Goal: Task Accomplishment & Management: Manage account settings

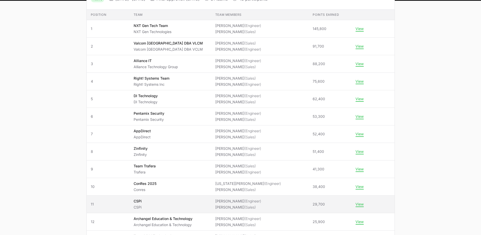
scroll to position [76, 0]
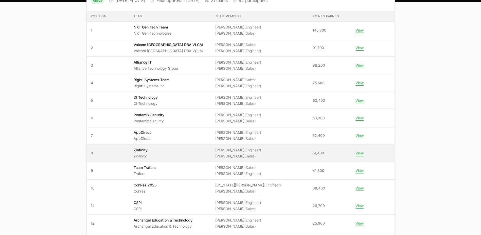
click at [356, 153] on button "View" at bounding box center [360, 153] width 8 height 5
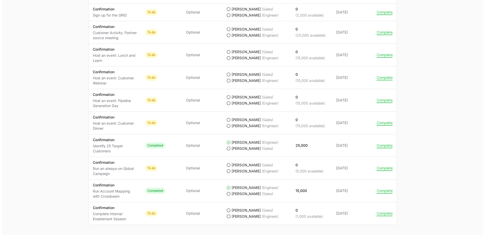
scroll to position [522, 0]
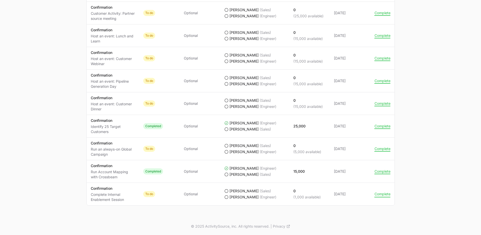
click at [381, 194] on button "Complete" at bounding box center [383, 193] width 16 height 5
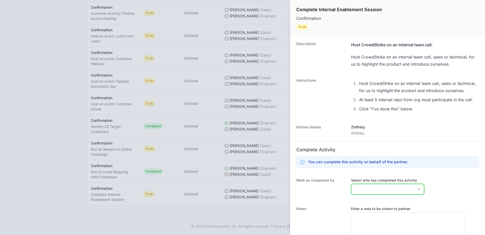
click at [414, 193] on div "Open" at bounding box center [419, 189] width 10 height 10
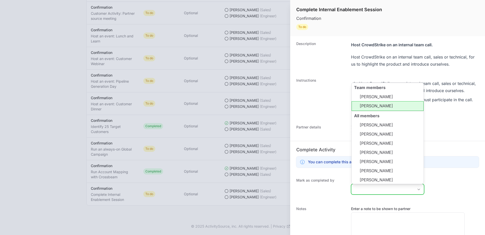
click at [403, 111] on li "[PERSON_NAME]" at bounding box center [388, 106] width 72 height 10
type input "[PERSON_NAME],"
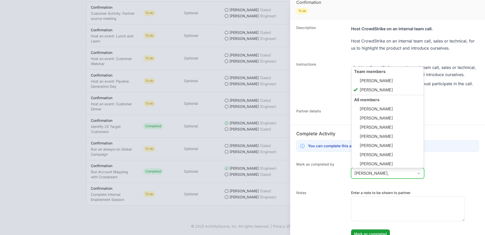
scroll to position [32, 0]
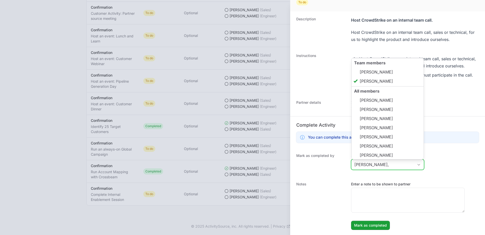
click at [386, 76] on li "[PERSON_NAME]" at bounding box center [388, 81] width 72 height 10
drag, startPoint x: 385, startPoint y: 72, endPoint x: 384, endPoint y: 75, distance: 2.8
click at [384, 72] on li "[PERSON_NAME]" at bounding box center [388, 72] width 72 height 10
click at [384, 78] on li "[PERSON_NAME]" at bounding box center [388, 81] width 72 height 10
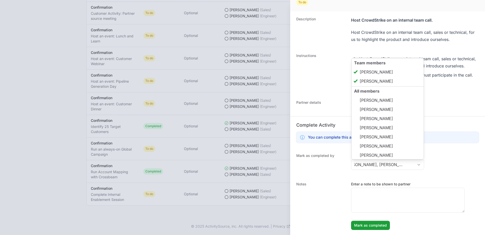
type input "[PERSON_NAME], [PERSON_NAME]"
click at [468, 164] on div "Mark as completed by Select who has completed this activity [PERSON_NAME], [PER…" at bounding box center [387, 162] width 195 height 28
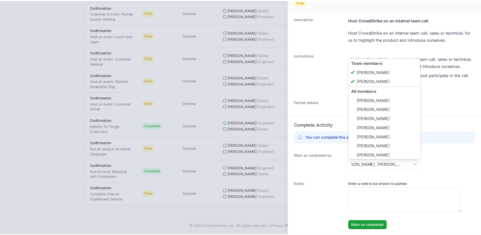
scroll to position [0, 0]
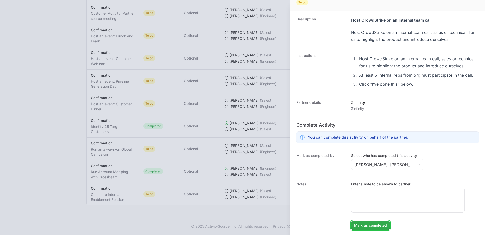
click at [381, 222] on span "Mark as completed" at bounding box center [370, 225] width 33 height 6
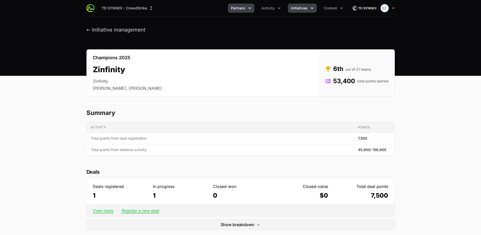
click at [251, 10] on icon "Partners menu" at bounding box center [249, 8] width 5 height 5
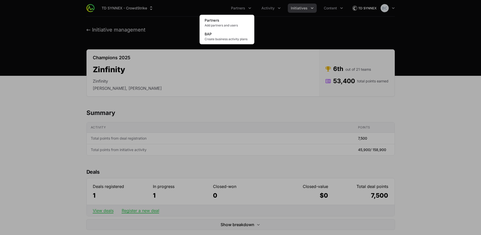
click at [273, 9] on div "Partners menu" at bounding box center [240, 117] width 481 height 235
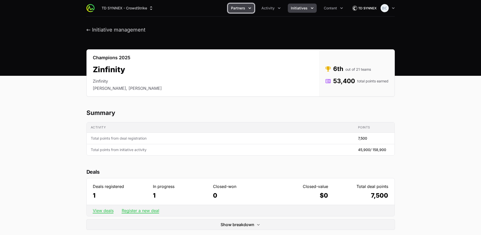
click at [252, 9] on icon "Partners menu" at bounding box center [249, 8] width 5 height 5
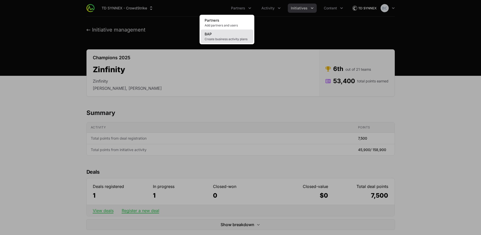
click at [239, 34] on link "BAP Create business activity plans" at bounding box center [227, 36] width 53 height 14
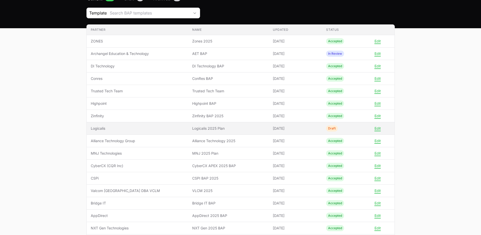
scroll to position [51, 0]
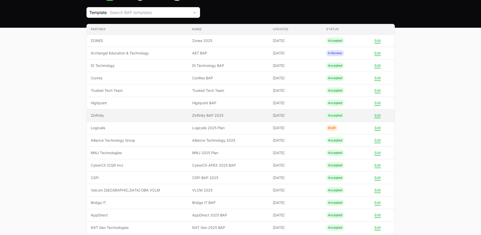
click at [128, 111] on td "Partner Zinfinity" at bounding box center [138, 115] width 102 height 12
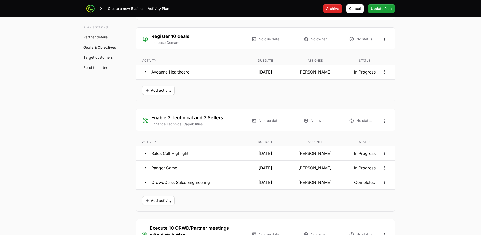
scroll to position [964, 0]
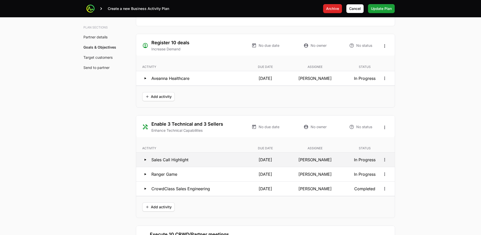
click at [227, 161] on div "Sales Call Highlight" at bounding box center [190, 159] width 97 height 6
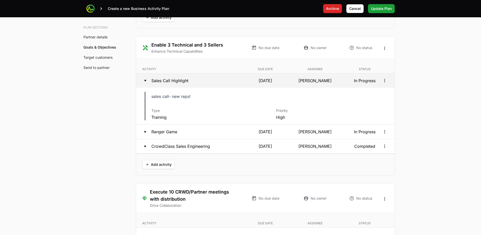
scroll to position [1015, 0]
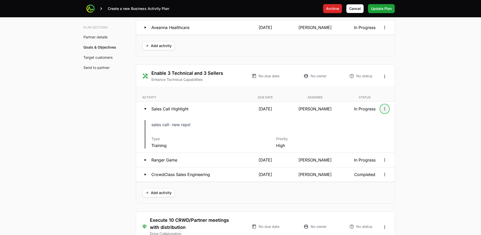
click at [384, 108] on icon "Open options" at bounding box center [384, 108] width 5 height 5
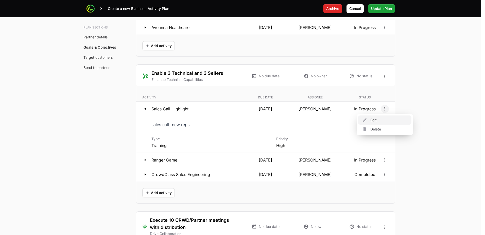
click at [380, 122] on div "Edit" at bounding box center [384, 119] width 53 height 9
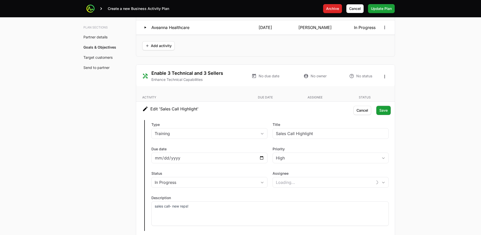
type input "7751762e-8abd-47d7-9adf-181e97d217a5"
click at [234, 183] on div "In Progress" at bounding box center [206, 182] width 103 height 6
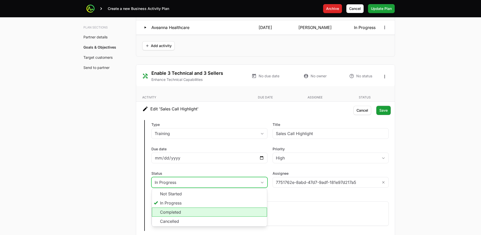
click at [195, 212] on li "Completed" at bounding box center [209, 211] width 115 height 9
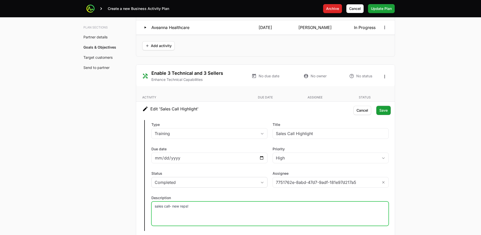
click at [188, 211] on div "sales call- new reps!" at bounding box center [271, 213] width 238 height 24
drag, startPoint x: 161, startPoint y: 204, endPoint x: 152, endPoint y: 205, distance: 9.2
click at [152, 205] on div "sales call- new reps!" at bounding box center [271, 213] width 238 height 24
click at [387, 110] on span "Save" at bounding box center [384, 110] width 8 height 6
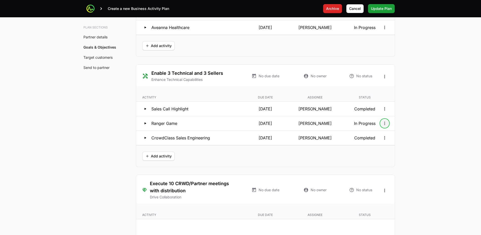
click at [386, 123] on icon "Open options" at bounding box center [384, 123] width 5 height 5
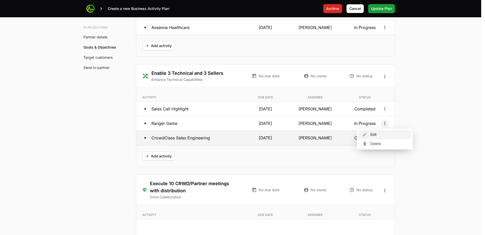
click at [390, 136] on div "Edit" at bounding box center [384, 134] width 53 height 9
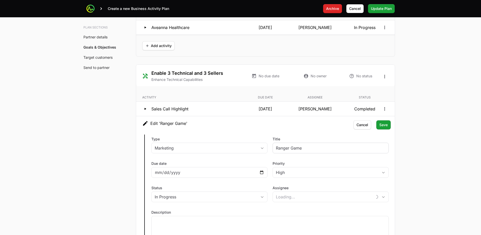
type input "[PERSON_NAME]"
click at [384, 6] on span "Update Plan" at bounding box center [381, 9] width 21 height 6
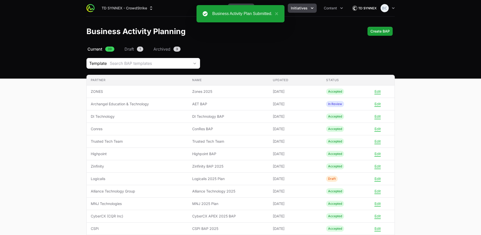
click at [309, 11] on button "Initiatives" at bounding box center [302, 8] width 29 height 9
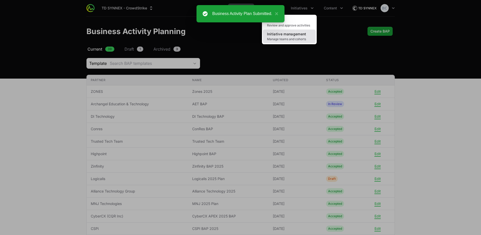
click at [311, 33] on link "Initiative management Manage teams and cohorts" at bounding box center [289, 36] width 53 height 14
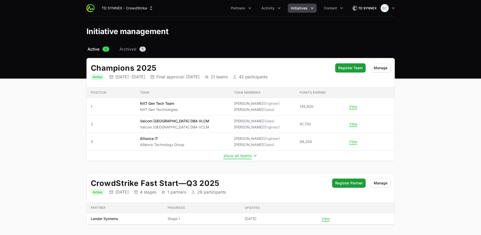
click at [237, 157] on button "show all teams" at bounding box center [241, 155] width 35 height 5
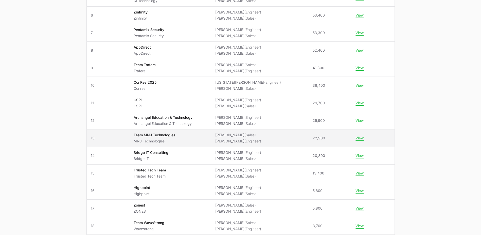
scroll to position [203, 0]
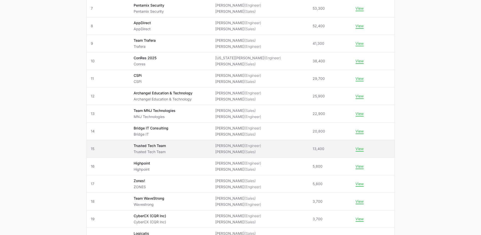
click at [203, 145] on span "Trusted Tech Team Trusted Tech Team" at bounding box center [171, 148] width 74 height 11
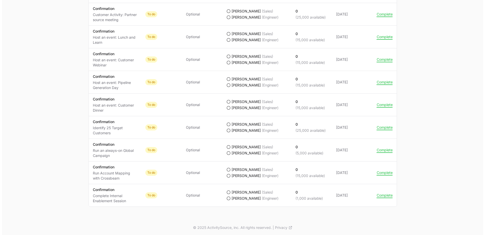
scroll to position [522, 0]
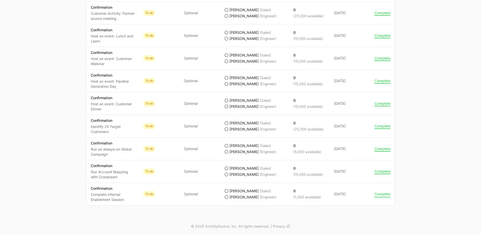
click at [380, 194] on button "Complete" at bounding box center [383, 193] width 16 height 5
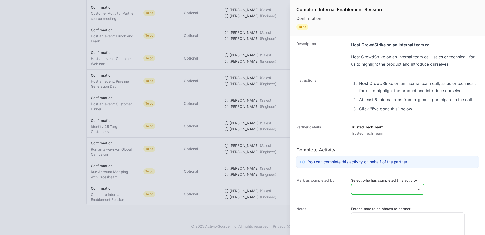
click at [403, 192] on input "Select who has completed this activity" at bounding box center [383, 189] width 62 height 10
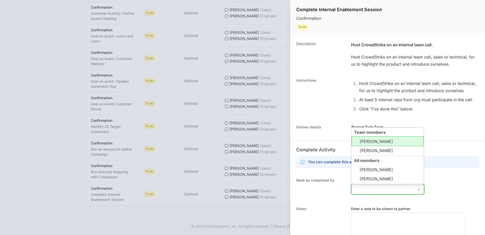
click at [370, 146] on li "[PERSON_NAME]" at bounding box center [388, 141] width 72 height 10
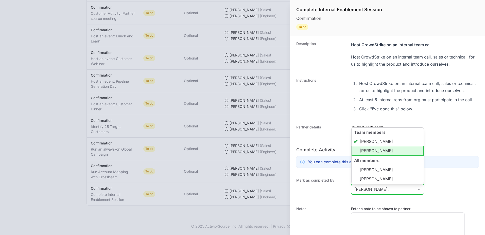
click at [372, 155] on li "[PERSON_NAME]" at bounding box center [388, 151] width 72 height 10
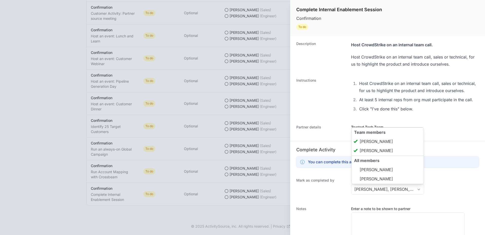
type input "[PERSON_NAME], [PERSON_NAME]"
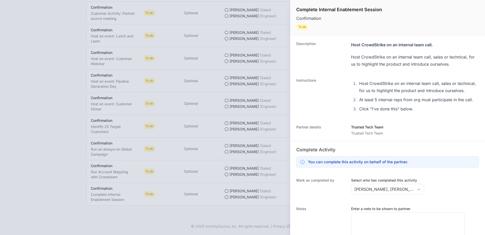
click at [441, 188] on div "Mark as completed by Select who has completed this activity [PERSON_NAME], [PER…" at bounding box center [387, 186] width 195 height 28
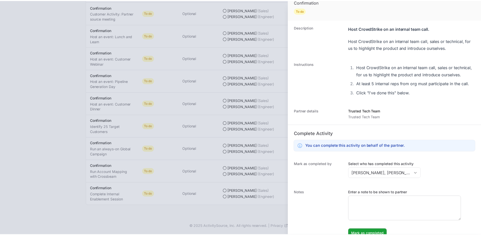
scroll to position [32, 0]
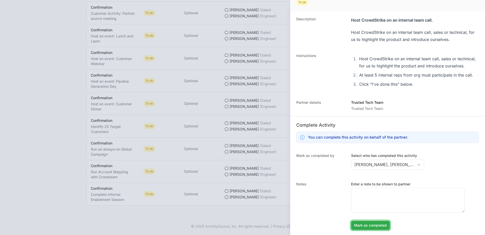
click at [369, 225] on span "Mark as completed" at bounding box center [370, 225] width 33 height 6
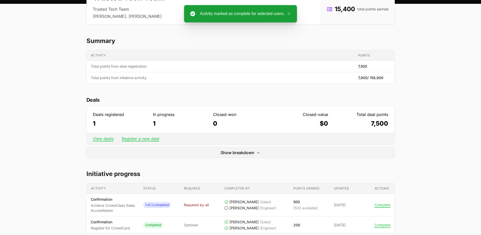
scroll to position [0, 0]
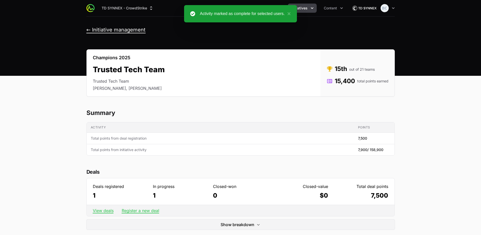
click at [88, 30] on button "← Initiative management" at bounding box center [116, 30] width 59 height 6
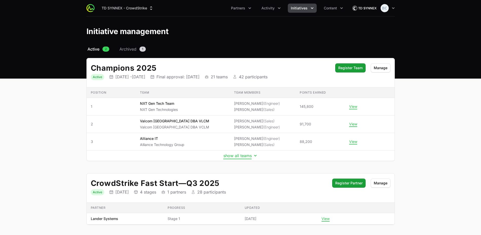
click at [239, 157] on button "show all teams" at bounding box center [241, 155] width 35 height 5
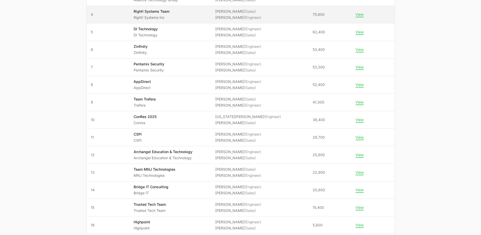
scroll to position [152, 0]
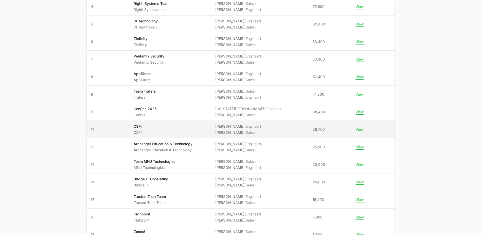
click at [180, 131] on span "CSPi CSPi" at bounding box center [171, 129] width 74 height 11
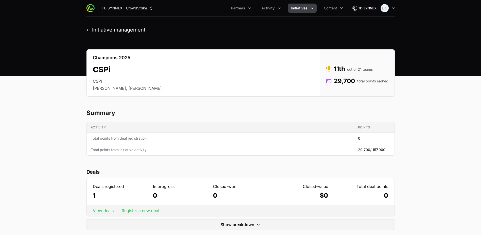
click at [96, 29] on button "← Initiative management" at bounding box center [116, 30] width 59 height 6
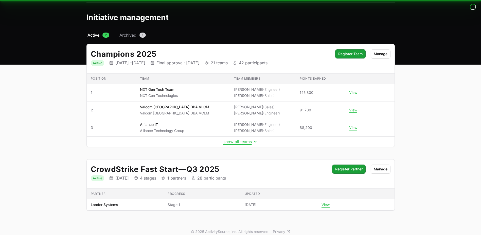
scroll to position [19, 0]
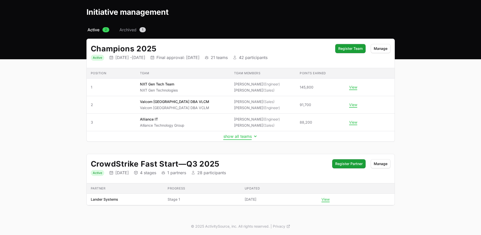
click at [246, 137] on button "show all teams" at bounding box center [241, 136] width 35 height 5
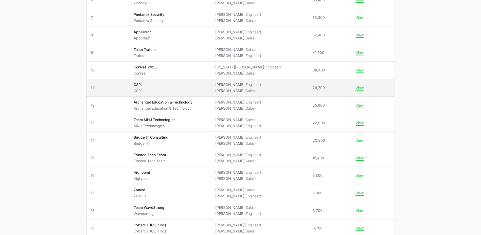
scroll to position [197, 0]
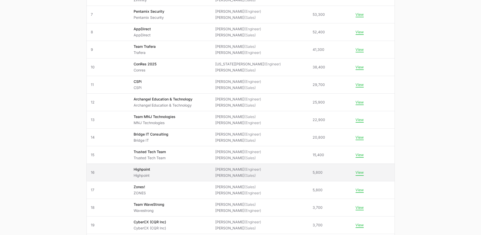
click at [356, 173] on button "View" at bounding box center [360, 172] width 8 height 5
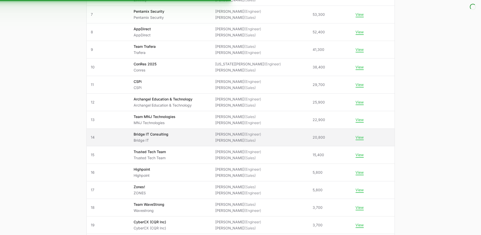
scroll to position [222, 0]
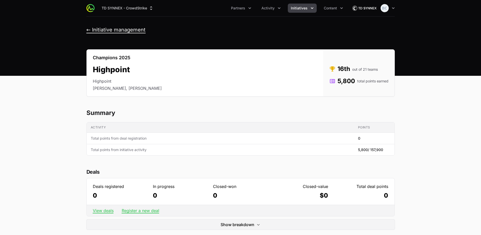
click at [128, 27] on button "← Initiative management" at bounding box center [116, 30] width 59 height 6
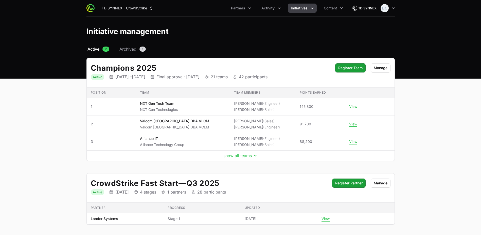
click at [242, 157] on button "show all teams" at bounding box center [241, 155] width 35 height 5
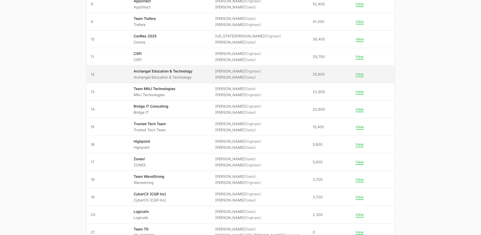
scroll to position [208, 0]
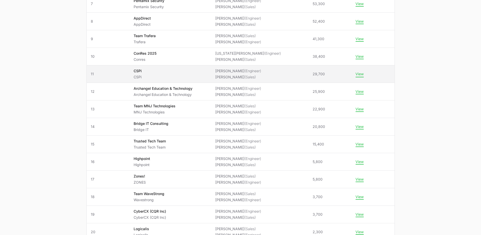
click at [356, 73] on button "View" at bounding box center [360, 74] width 8 height 5
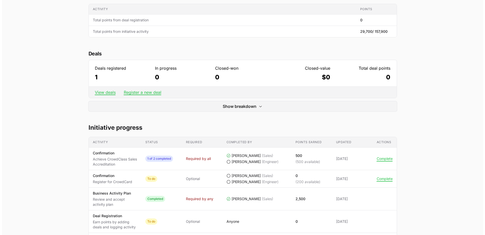
scroll to position [127, 0]
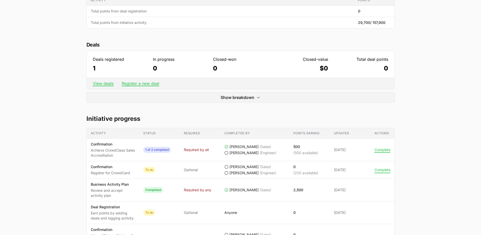
click at [383, 172] on button "Complete" at bounding box center [383, 169] width 16 height 5
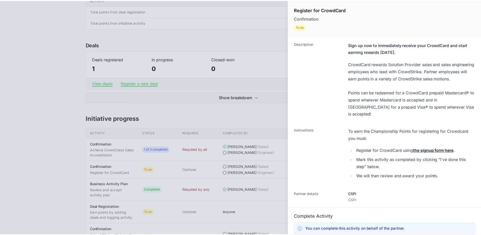
scroll to position [92, 0]
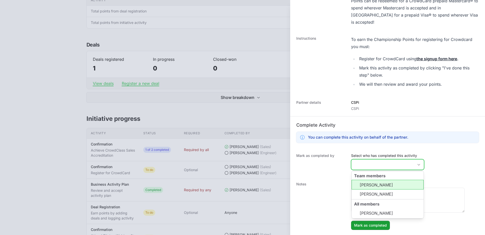
click at [380, 166] on input "Select who has completed this activity" at bounding box center [383, 164] width 62 height 10
click at [395, 181] on li "[PERSON_NAME]" at bounding box center [388, 184] width 72 height 10
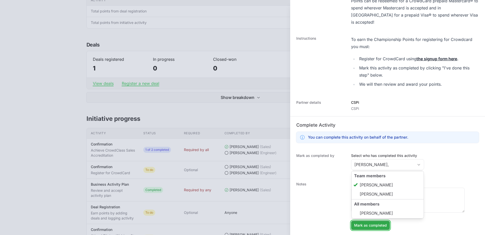
type input "[PERSON_NAME]"
click at [352, 225] on button "Mark as completed" at bounding box center [370, 224] width 39 height 9
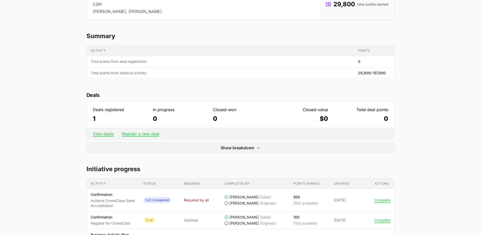
scroll to position [0, 0]
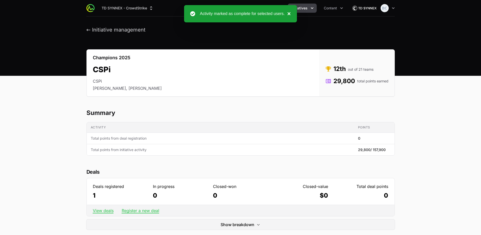
click at [288, 14] on button "×" at bounding box center [288, 14] width 6 height 6
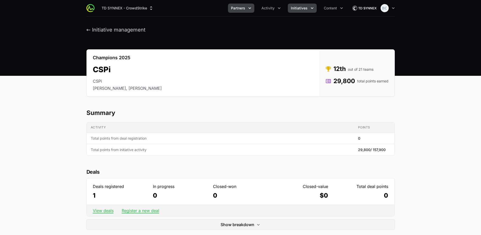
click at [247, 7] on button "Partners" at bounding box center [241, 8] width 26 height 9
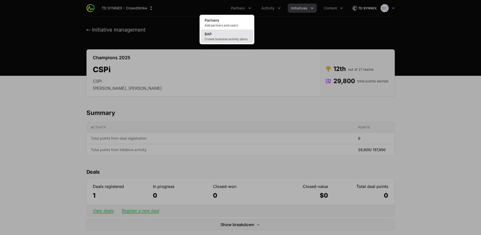
click at [230, 40] on span "Create business activity plans" at bounding box center [227, 39] width 45 height 4
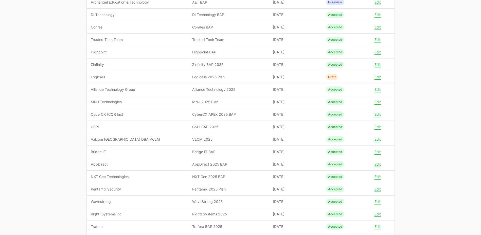
scroll to position [76, 0]
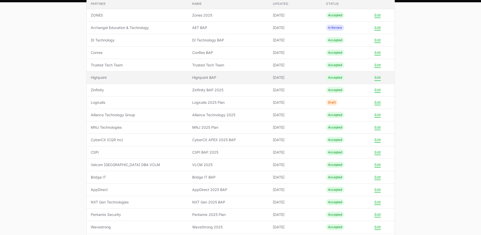
click at [376, 79] on button "Edit" at bounding box center [378, 77] width 6 height 5
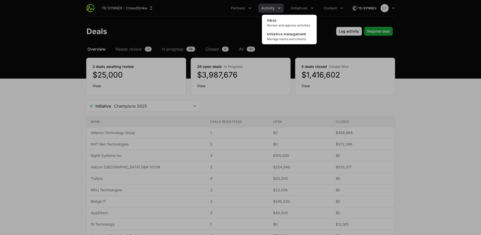
click at [439, 95] on div "Initiatives menu" at bounding box center [240, 117] width 481 height 235
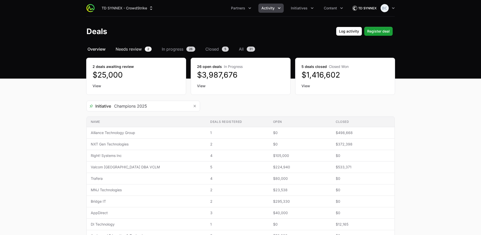
click at [128, 49] on span "Needs review" at bounding box center [129, 49] width 26 height 6
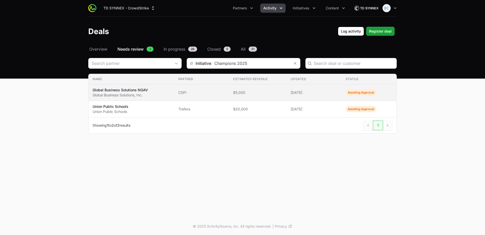
click at [264, 95] on td "Estimated revenue $5,000" at bounding box center [258, 92] width 58 height 16
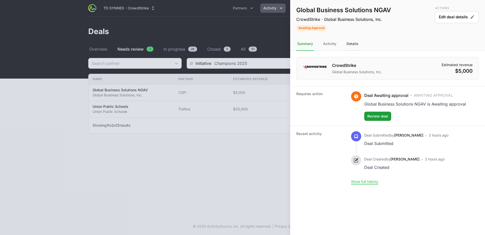
click at [348, 48] on div "Details" at bounding box center [353, 44] width 14 height 14
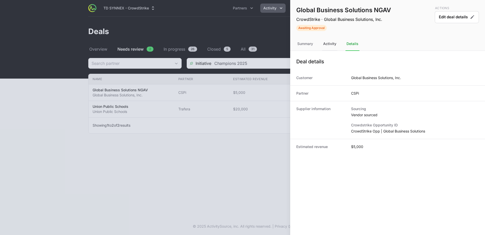
click at [331, 44] on div "Activity" at bounding box center [329, 44] width 15 height 14
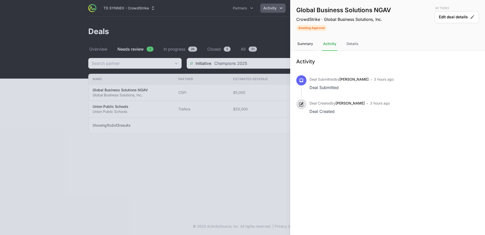
click at [305, 45] on div "Summary" at bounding box center [305, 44] width 18 height 14
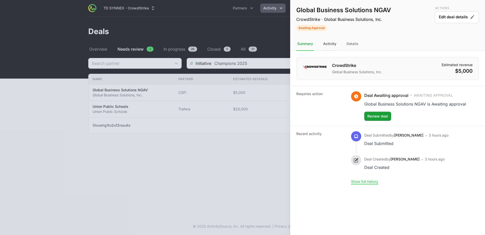
click at [346, 45] on div "Activity" at bounding box center [353, 44] width 14 height 14
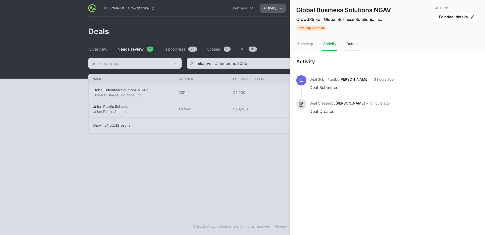
click at [355, 43] on div "Details" at bounding box center [353, 44] width 14 height 14
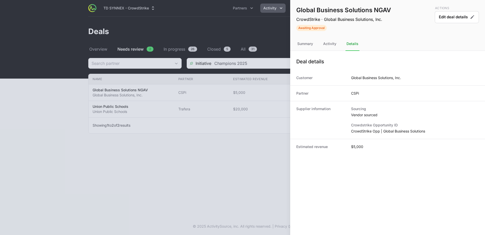
click at [315, 46] on nav "Summary Activity Details" at bounding box center [387, 44] width 195 height 14
click at [322, 45] on div "Summary" at bounding box center [329, 44] width 15 height 14
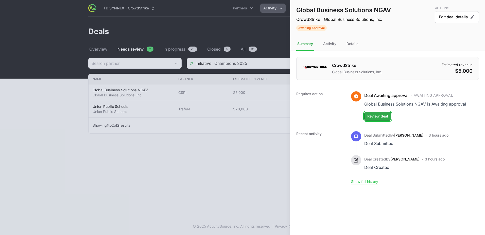
click at [386, 118] on span "Review deal" at bounding box center [378, 116] width 21 height 6
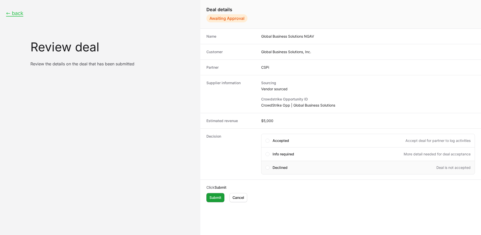
click at [297, 168] on div "Declined Deal is not accepted" at bounding box center [372, 167] width 198 height 5
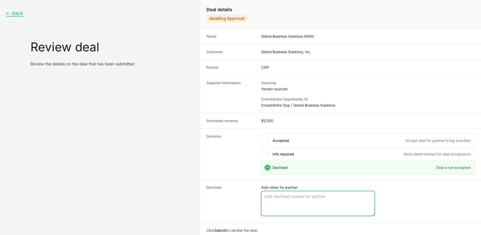
click at [293, 199] on textarea "Add notes for partner" at bounding box center [318, 203] width 113 height 24
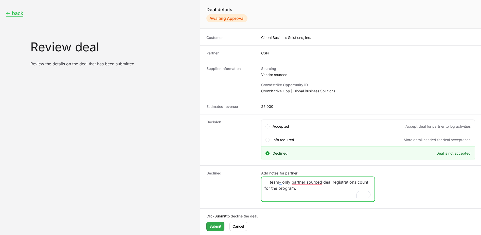
scroll to position [1, 0]
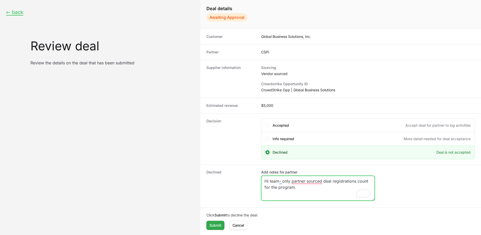
type textarea "Hi team- only partner sourced deal registrations count for the program."
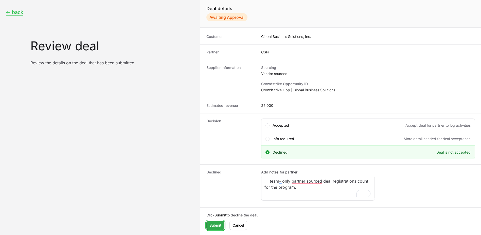
click at [213, 225] on span "Submit" at bounding box center [216, 225] width 12 height 6
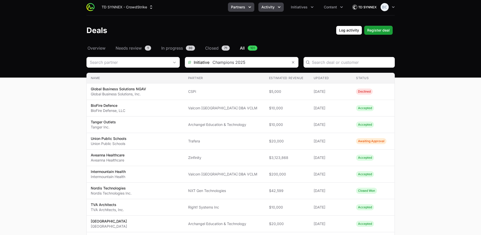
click at [242, 9] on span "Partners" at bounding box center [238, 7] width 14 height 5
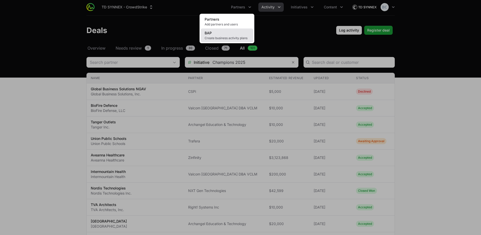
click at [232, 34] on link "BAP Create business activity plans" at bounding box center [227, 35] width 53 height 14
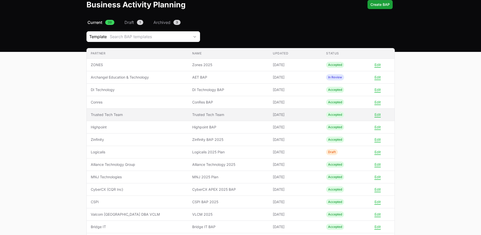
scroll to position [51, 0]
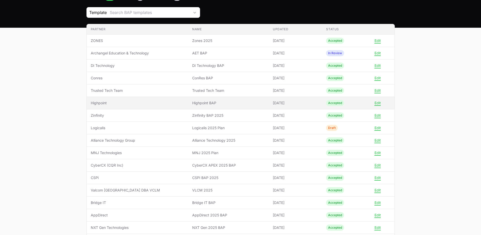
click at [162, 102] on span "Highpoint" at bounding box center [138, 102] width 94 height 5
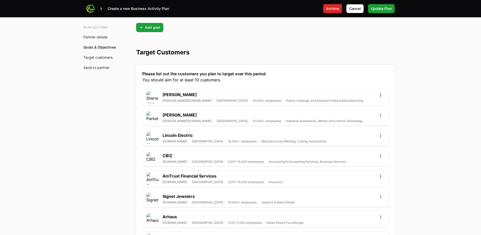
scroll to position [1396, 0]
click at [354, 8] on span "Cancel" at bounding box center [355, 9] width 12 height 6
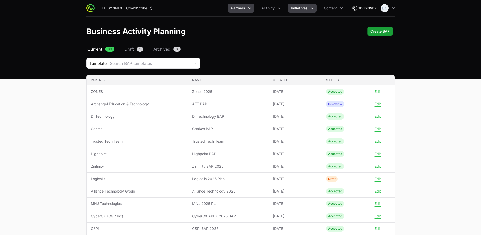
click at [303, 7] on span "Initiatives" at bounding box center [299, 8] width 17 height 5
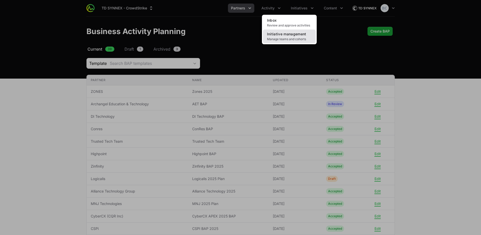
click at [309, 31] on link "Initiative management Manage teams and cohorts" at bounding box center [289, 36] width 53 height 14
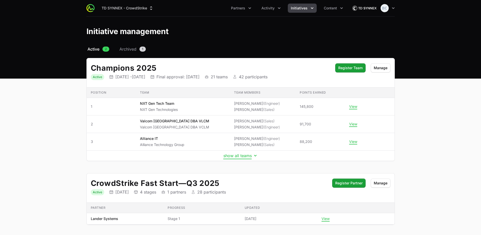
click at [248, 157] on button "show all teams" at bounding box center [241, 155] width 35 height 5
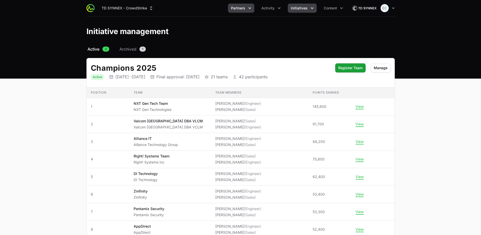
click at [248, 6] on icon "Partners menu" at bounding box center [249, 8] width 5 height 5
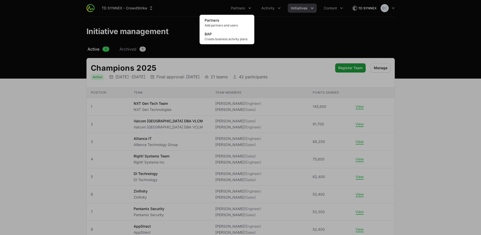
click at [267, 7] on div "Partners menu" at bounding box center [240, 117] width 481 height 235
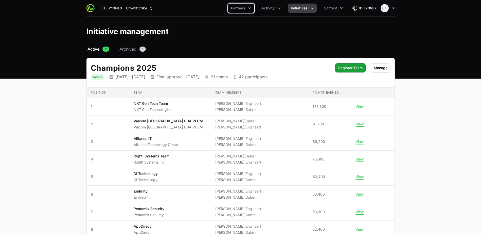
click at [267, 7] on span "Activity" at bounding box center [268, 8] width 13 height 5
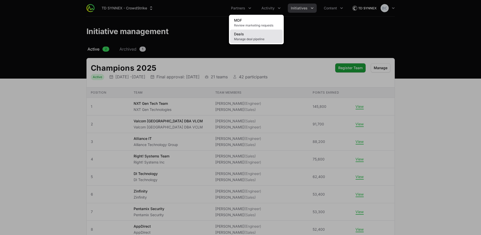
click at [261, 36] on link "Deals Manage deal pipeline" at bounding box center [256, 36] width 53 height 14
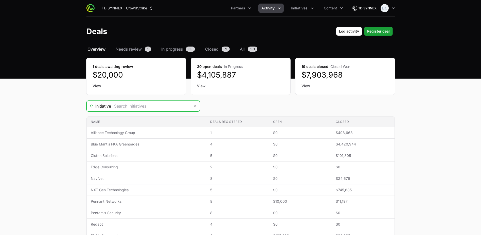
click at [188, 107] on input "Deals Filters" at bounding box center [150, 106] width 79 height 10
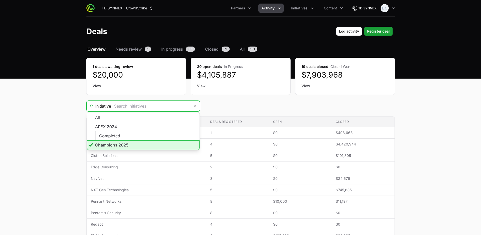
click at [157, 147] on li "Champions 2025" at bounding box center [143, 145] width 113 height 10
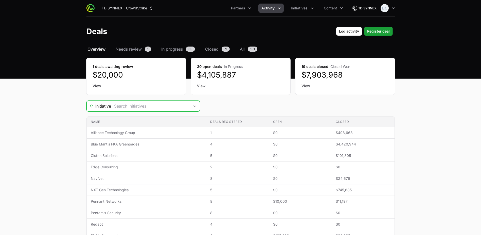
click at [194, 105] on div "Open" at bounding box center [195, 106] width 10 height 10
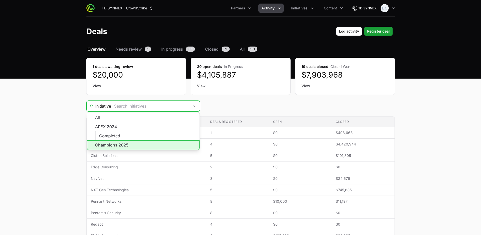
click at [163, 143] on li "Champions 2025" at bounding box center [143, 145] width 113 height 10
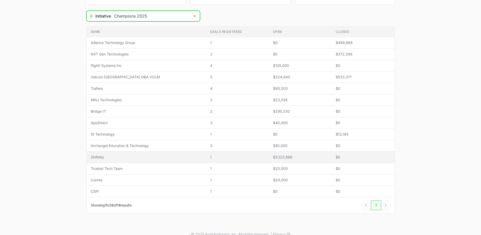
scroll to position [98, 0]
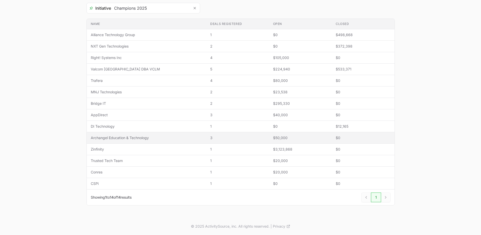
type input "Champions 2025"
click at [135, 138] on span "Archangel Education & Technology" at bounding box center [147, 137] width 112 height 5
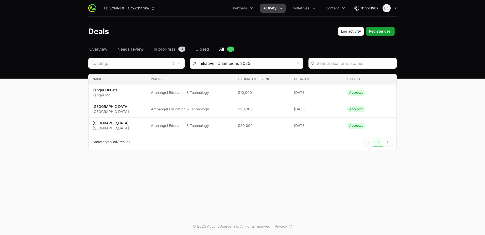
type input "Archangel Education & Technology"
click at [373, 30] on span "Register deal" at bounding box center [380, 31] width 23 height 6
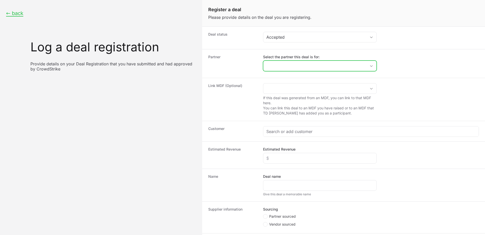
click at [290, 66] on input "Select the partner this deal is for:" at bounding box center [314, 66] width 103 height 10
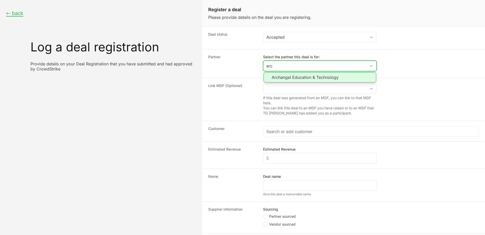
click at [292, 78] on li "Archangel Education & Technology" at bounding box center [320, 77] width 113 height 10
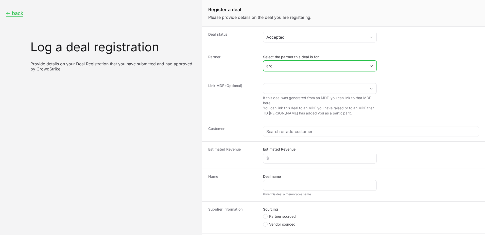
type input "Archangel Education & Technology"
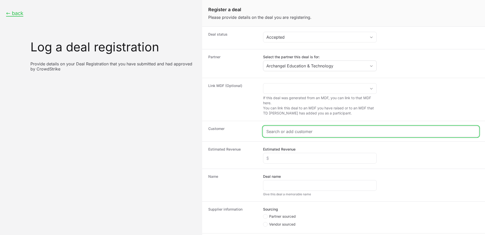
click at [294, 134] on input "Create activity form" at bounding box center [371, 131] width 209 height 6
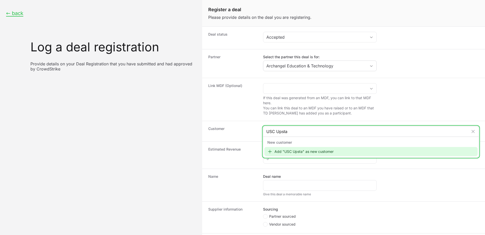
type input "USC Upsta"
click at [316, 151] on div "Add "USC Upsta" as new customer" at bounding box center [370, 151] width 213 height 9
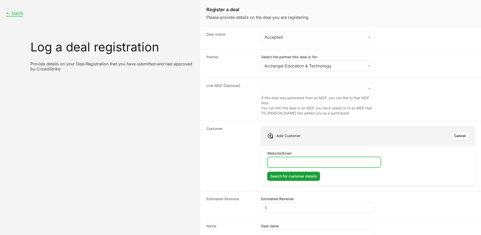
click at [312, 160] on input "Website/Email" at bounding box center [324, 162] width 107 height 6
paste input "www.uscupstate.edu"
type input "www.uscupstate.edu"
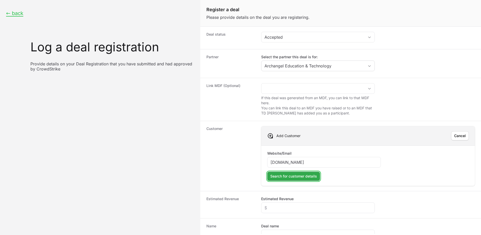
click at [304, 176] on span "Search for customer details" at bounding box center [294, 176] width 47 height 6
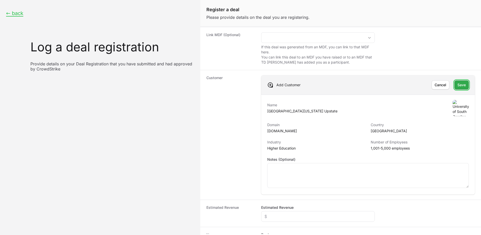
click at [458, 83] on span "Save" at bounding box center [462, 85] width 8 height 6
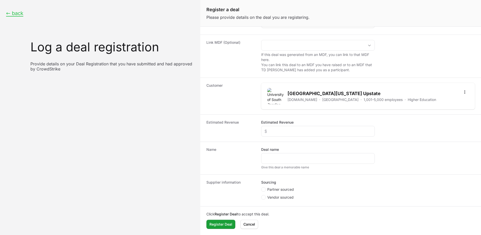
scroll to position [43, 0]
click at [285, 132] on input "Estimated Revenue" at bounding box center [318, 131] width 107 height 6
click at [286, 155] on input "Deal name" at bounding box center [318, 158] width 107 height 6
paste input "USC Upstate"
type input "USC Upstate"
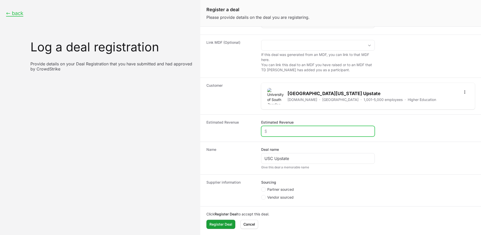
click at [287, 133] on input "Estimated Revenue" at bounding box center [318, 131] width 107 height 6
type input "$20,000"
click at [292, 188] on span "Partner sourced" at bounding box center [281, 189] width 27 height 5
click at [262, 230] on input "Partner sourced" at bounding box center [261, 230] width 1 height 1
radio input "true"
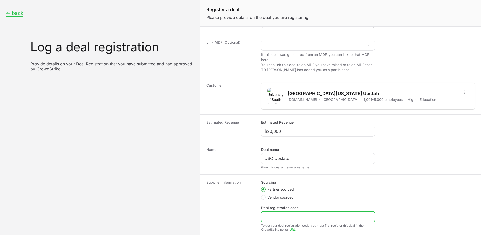
click at [283, 214] on input "Deal registration code" at bounding box center [318, 216] width 107 height 6
paste input "DR-28c41ac7"
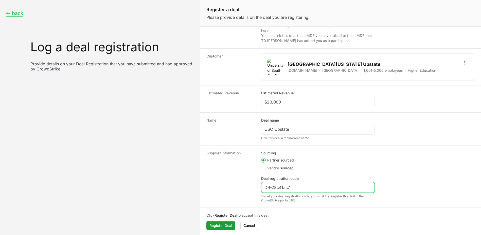
scroll to position [74, 0]
type input "DR-28c41ac7"
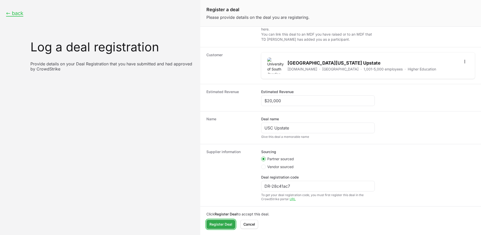
click at [213, 223] on span "Register Deal" at bounding box center [221, 224] width 23 height 6
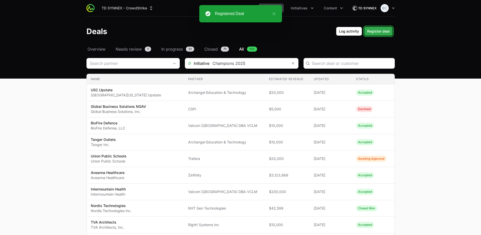
click at [368, 32] on span "Register deal" at bounding box center [379, 31] width 23 height 6
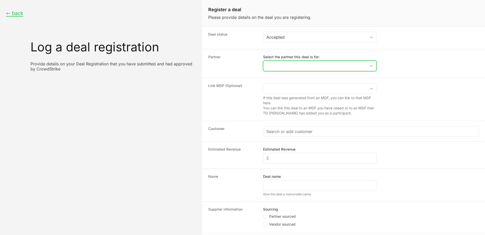
click at [306, 65] on input "Select the partner this deal is for:" at bounding box center [314, 66] width 103 height 10
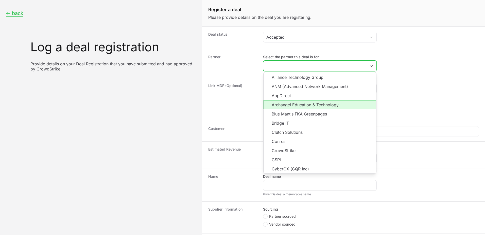
click at [312, 104] on li "Archangel Education & Technology" at bounding box center [320, 104] width 113 height 9
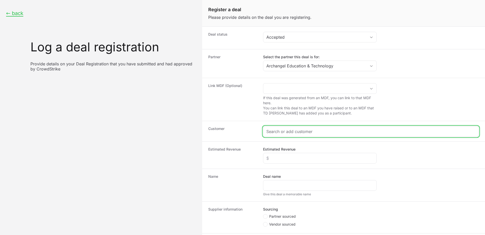
type input "Archangel Education & Technology"
click at [285, 131] on input "Create activity form" at bounding box center [371, 131] width 209 height 6
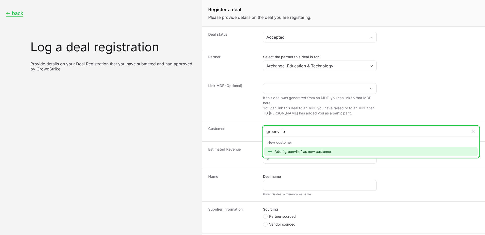
type input "greenville"
click at [306, 148] on div "Add "greenville" as new customer" at bounding box center [370, 151] width 213 height 9
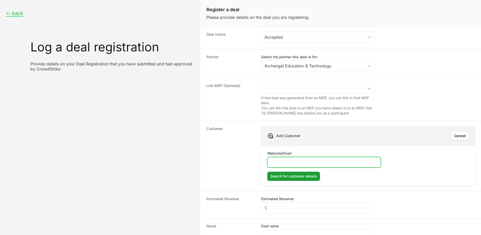
click at [324, 161] on input "Website/Email" at bounding box center [324, 162] width 107 height 6
paste input "http://www.greenville.k12.sc.us/index.asp"
type input "http://www.greenville.k12.sc.us/index.asp"
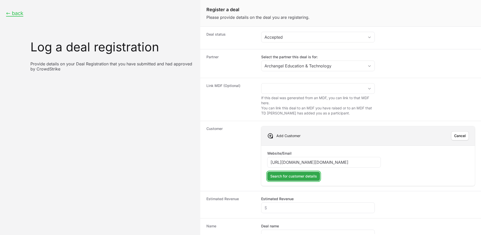
click at [308, 178] on span "Search for customer details" at bounding box center [294, 176] width 47 height 6
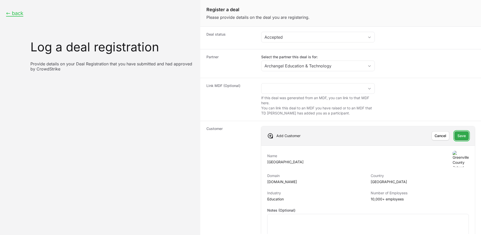
click at [459, 135] on span "Save" at bounding box center [462, 135] width 8 height 6
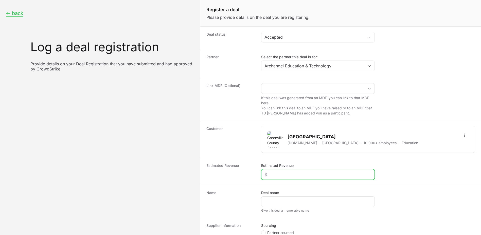
click at [279, 176] on input "Estimated Revenue" at bounding box center [318, 174] width 107 height 6
type input "$10,000"
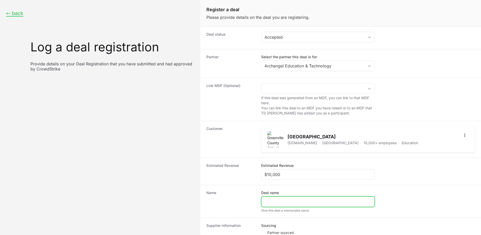
click at [278, 200] on input "Deal name" at bounding box center [318, 201] width 107 height 6
type input "GVL 01 School District"
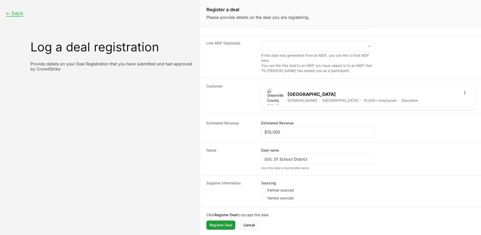
scroll to position [43, 0]
click at [277, 190] on span "Partner sourced" at bounding box center [281, 189] width 27 height 5
click at [262, 230] on input "Partner sourced" at bounding box center [261, 230] width 1 height 1
radio input "true"
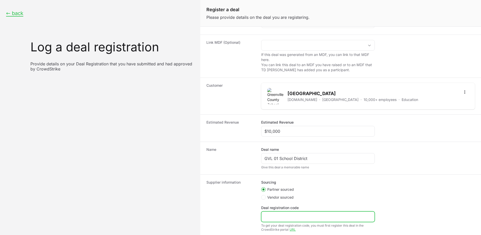
click at [275, 215] on input "Deal registration code" at bounding box center [318, 216] width 107 height 6
paste input "DR-5dc8f7ae"
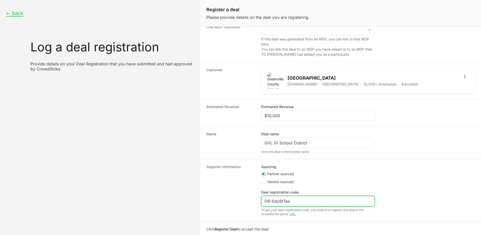
scroll to position [74, 0]
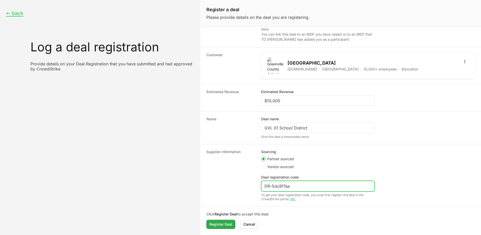
type input "DR-5dc8f7ae"
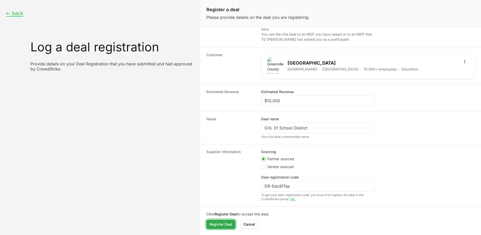
click at [225, 223] on span "Register Deal" at bounding box center [221, 224] width 23 height 6
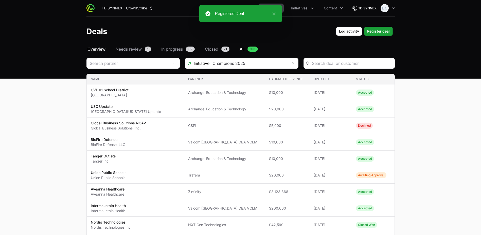
click at [102, 48] on span "Overview" at bounding box center [97, 49] width 18 height 6
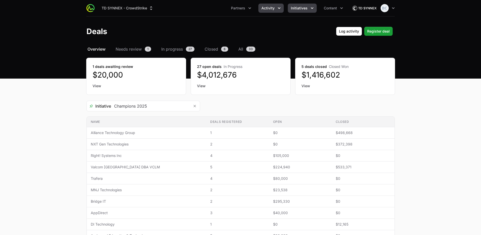
click at [310, 7] on icon "Initiatives menu" at bounding box center [312, 8] width 5 height 5
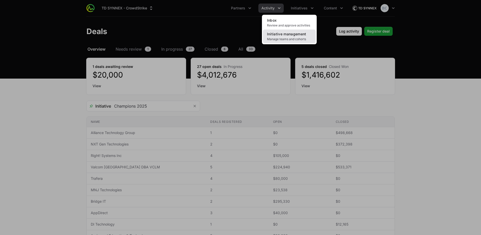
click at [304, 34] on span "Initiative management" at bounding box center [286, 34] width 39 height 4
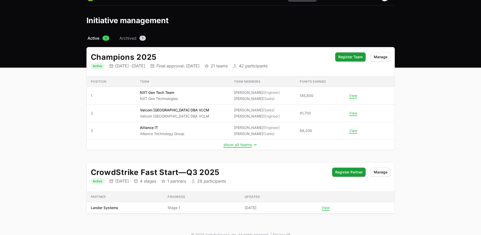
scroll to position [19, 0]
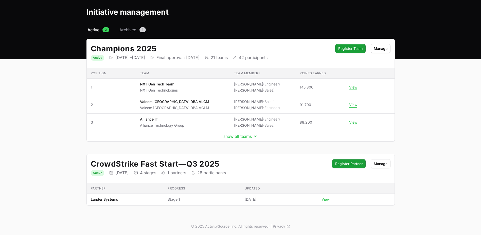
click at [245, 140] on td "show all teams" at bounding box center [241, 136] width 308 height 10
click at [244, 137] on button "show all teams" at bounding box center [241, 136] width 35 height 5
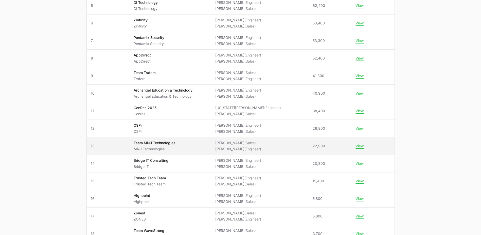
scroll to position [222, 0]
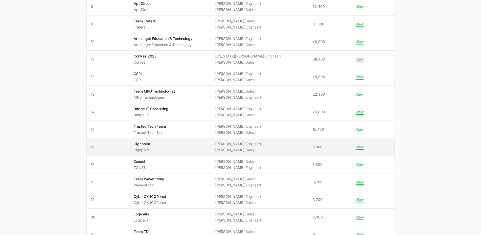
click at [200, 147] on span "Highpoint Highpoint" at bounding box center [171, 146] width 74 height 11
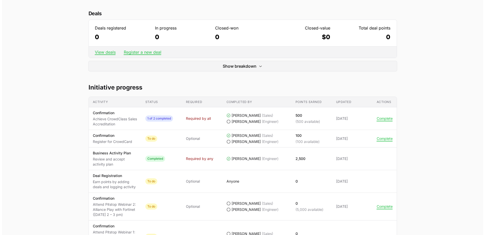
scroll to position [178, 0]
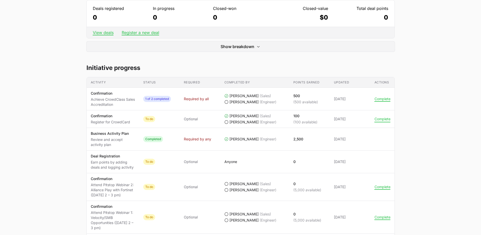
click at [390, 120] on button "Complete" at bounding box center [383, 118] width 16 height 5
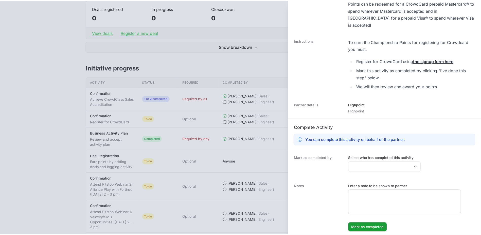
scroll to position [111, 0]
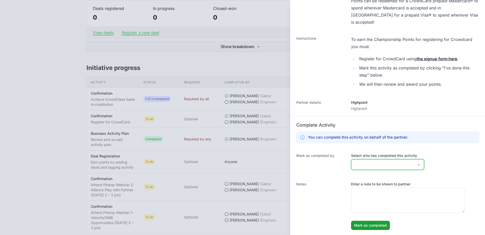
drag, startPoint x: 367, startPoint y: 166, endPoint x: 374, endPoint y: 167, distance: 7.1
click at [368, 166] on input "Select who has completed this activity" at bounding box center [383, 164] width 62 height 10
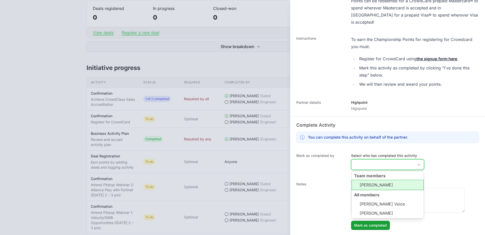
click at [379, 185] on li "[PERSON_NAME]" at bounding box center [388, 184] width 72 height 10
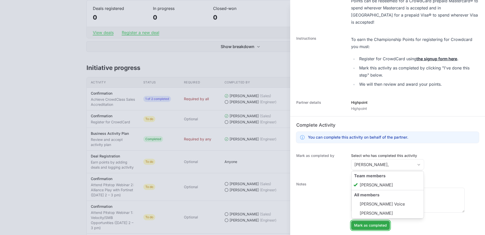
type input "[PERSON_NAME]"
click at [378, 229] on button "Mark as completed" at bounding box center [370, 224] width 39 height 9
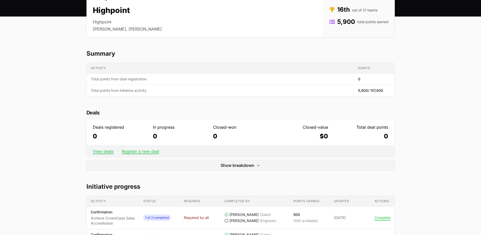
scroll to position [0, 0]
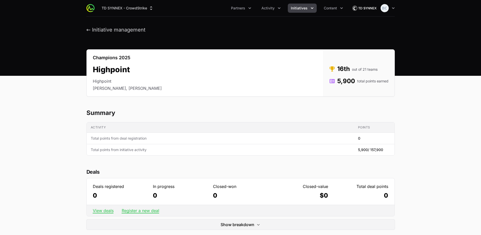
click at [308, 7] on button "Initiatives" at bounding box center [302, 8] width 29 height 9
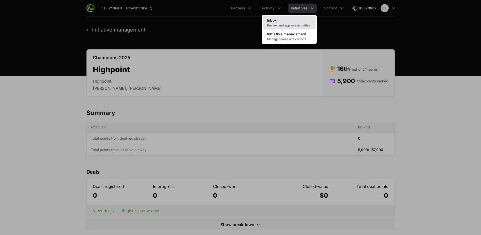
click at [290, 20] on link "Inbox Review and approve activities" at bounding box center [289, 23] width 53 height 14
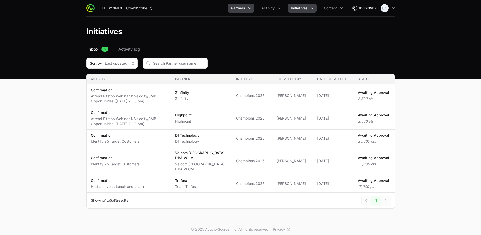
click at [254, 7] on button "Partners" at bounding box center [241, 8] width 26 height 9
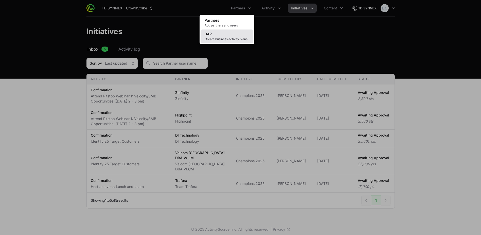
click at [249, 40] on span "Create business activity plans" at bounding box center [227, 39] width 45 height 4
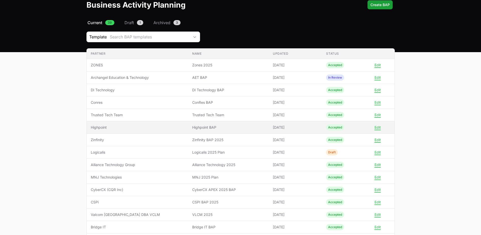
scroll to position [51, 0]
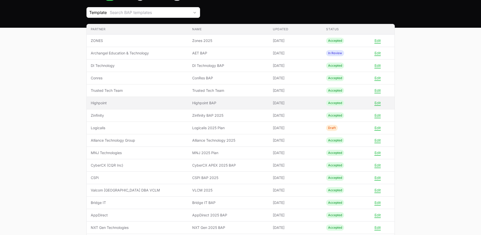
click at [236, 104] on span "Highpoint BAP" at bounding box center [228, 102] width 73 height 5
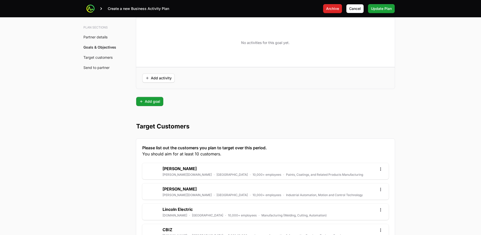
scroll to position [1168, 0]
